Goal: Task Accomplishment & Management: Use online tool/utility

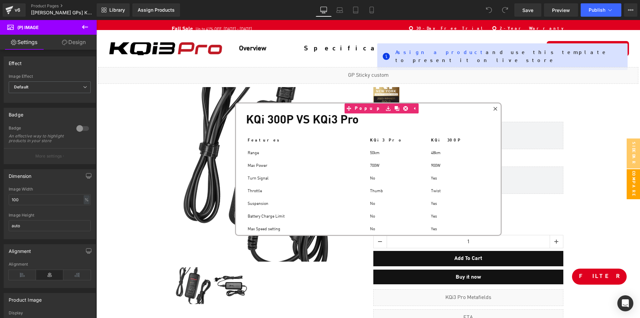
scroll to position [4803, 544]
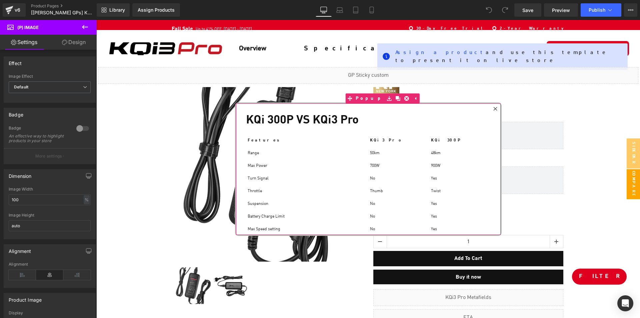
click at [494, 108] on icon at bounding box center [496, 109] width 4 height 4
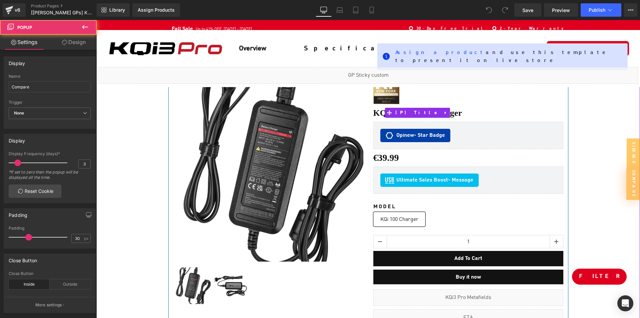
scroll to position [100, 0]
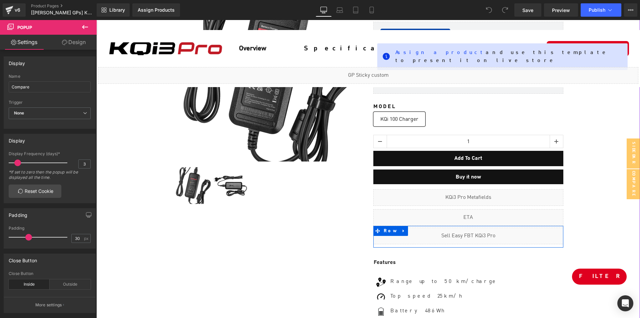
click at [477, 235] on div "Liquid" at bounding box center [469, 235] width 190 height 17
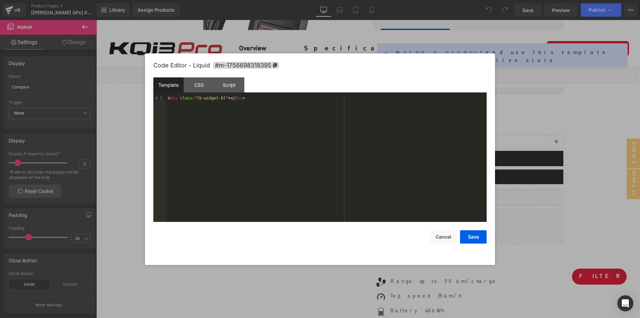
drag, startPoint x: 615, startPoint y: 244, endPoint x: 519, endPoint y: 224, distance: 98.4
click at [615, 244] on div at bounding box center [320, 159] width 640 height 318
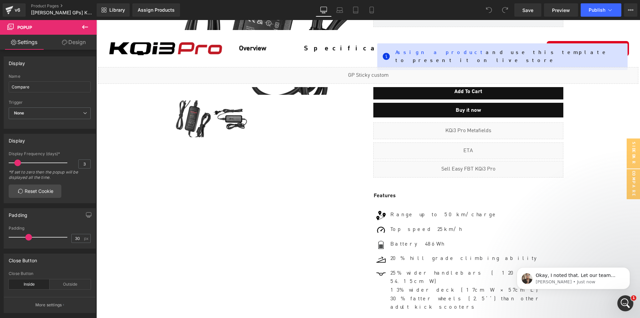
scroll to position [0, 0]
click at [84, 24] on icon at bounding box center [85, 27] width 8 height 8
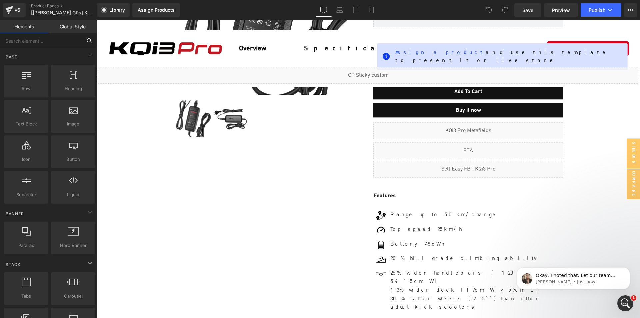
click at [53, 41] on input "text" at bounding box center [41, 40] width 82 height 15
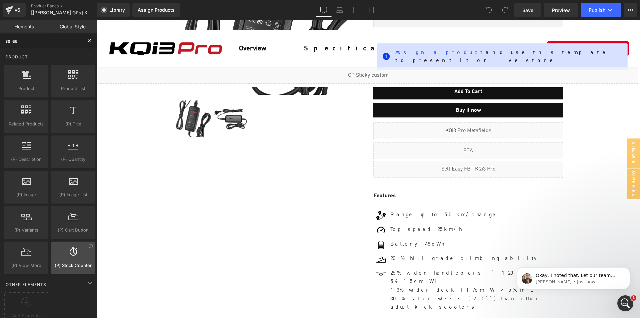
scroll to position [12, 0]
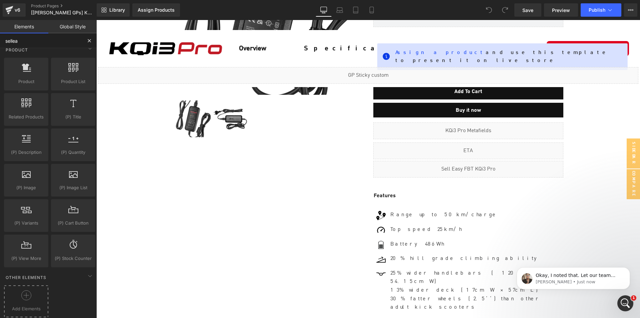
click at [27, 290] on icon at bounding box center [26, 295] width 10 height 10
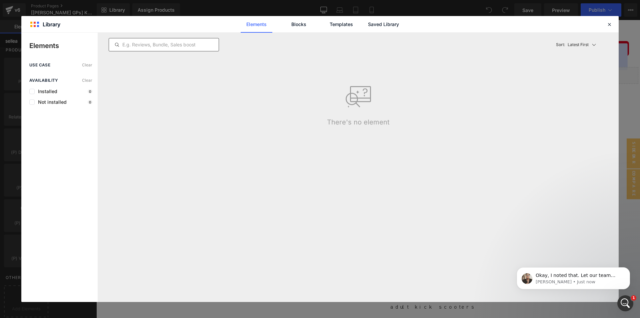
type input "sellea"
click at [165, 44] on input "text" at bounding box center [164, 45] width 110 height 8
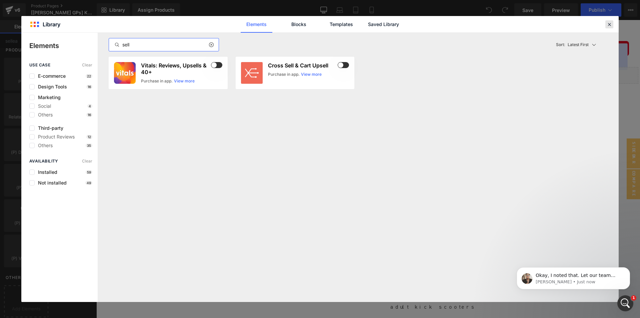
type input "sell"
click at [608, 26] on icon at bounding box center [610, 24] width 6 height 6
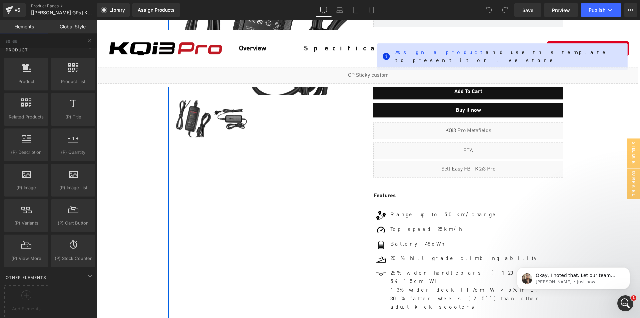
click at [364, 134] on div "Sale Off (P) Image ‹ › (P) Image List Row" at bounding box center [268, 21] width 200 height 233
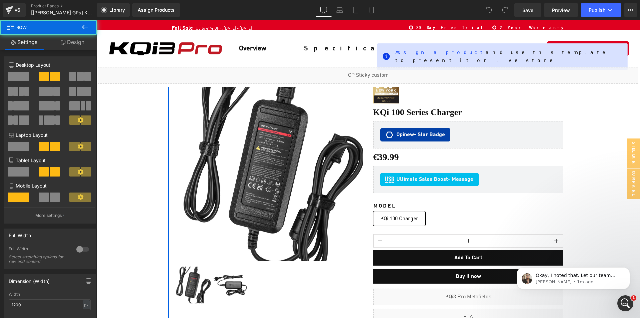
scroll to position [0, 0]
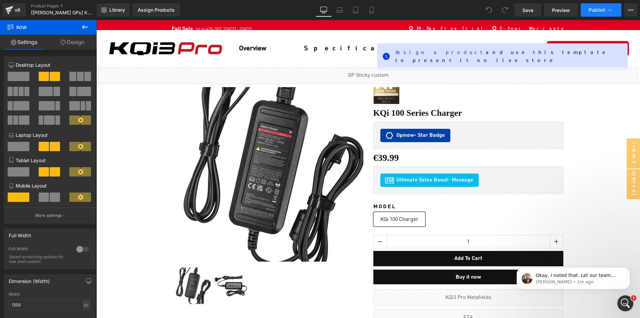
click at [600, 12] on span "Publish" at bounding box center [597, 9] width 17 height 5
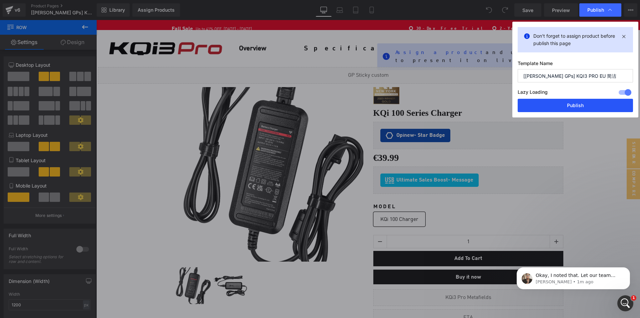
click at [558, 103] on button "Publish" at bounding box center [575, 105] width 115 height 13
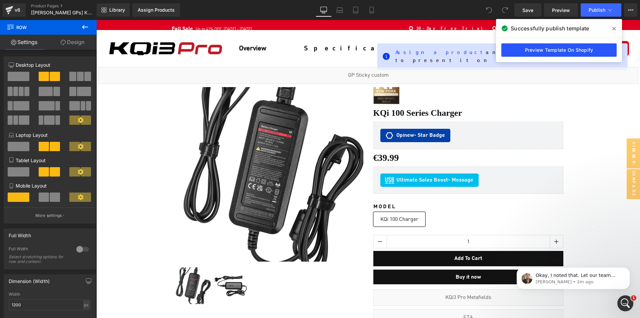
click at [557, 53] on link "Preview Template On Shopify" at bounding box center [559, 49] width 115 height 13
